Goal: Use online tool/utility: Utilize a website feature to perform a specific function

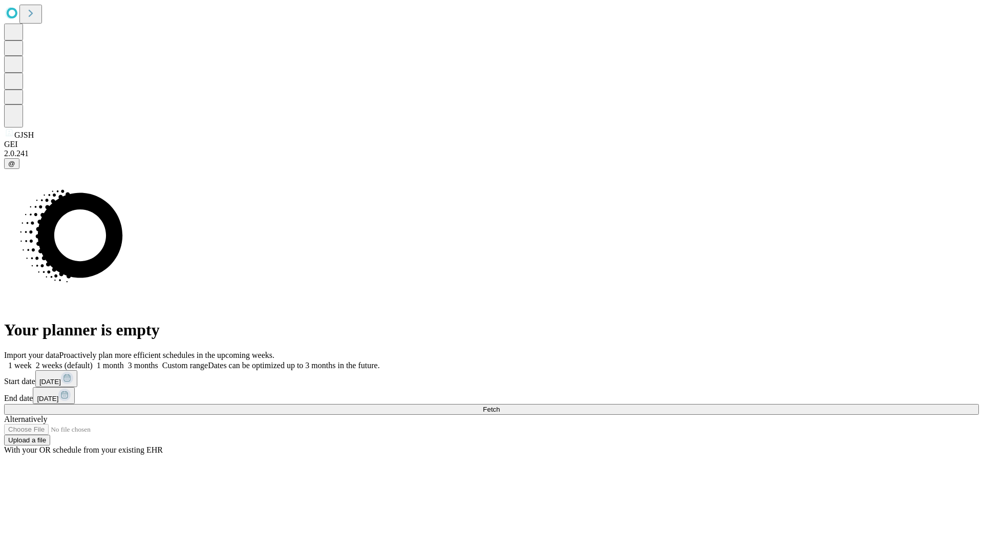
click at [500, 405] on span "Fetch" at bounding box center [491, 409] width 17 height 8
